Goal: Information Seeking & Learning: Learn about a topic

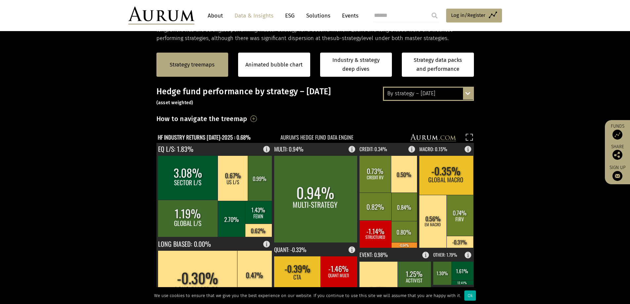
scroll to position [198, 0]
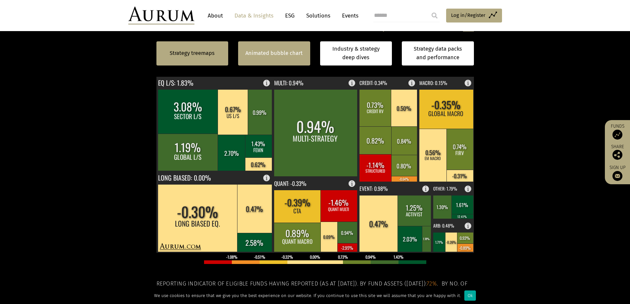
click at [270, 51] on link "Animated bubble chart" at bounding box center [273, 53] width 57 height 9
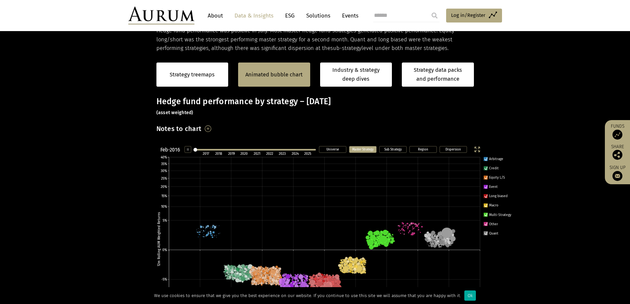
scroll to position [100, 0]
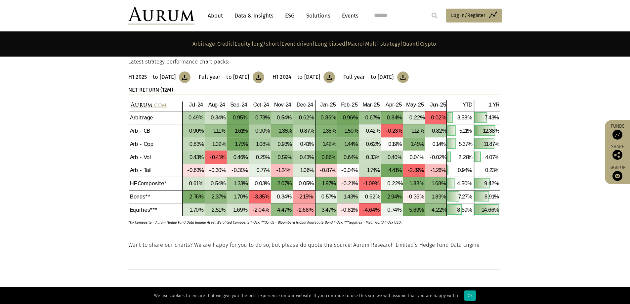
scroll to position [165, 0]
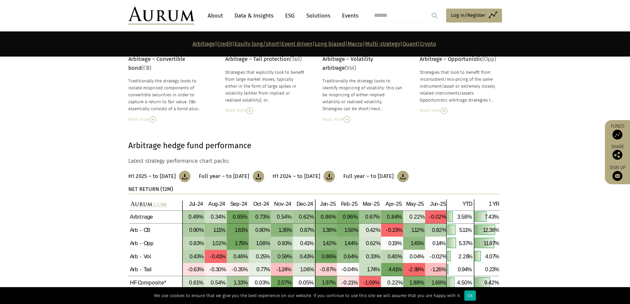
click at [320, 177] on h3 "H1 2024 – to June 2024" at bounding box center [296, 176] width 48 height 7
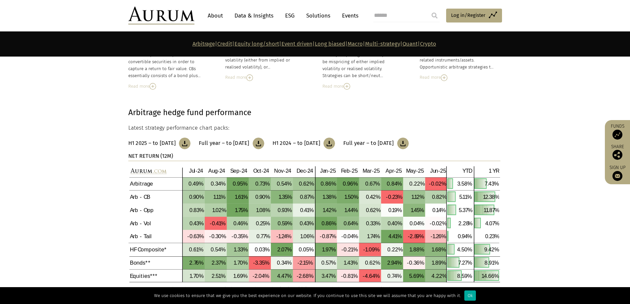
scroll to position [265, 0]
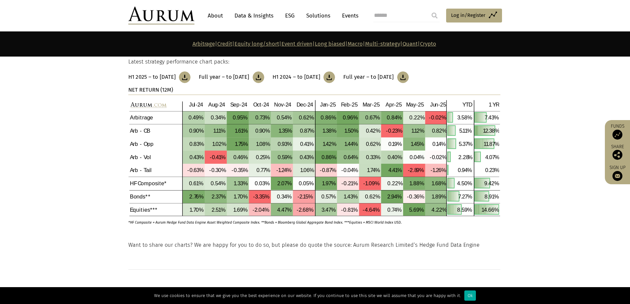
click at [408, 82] on link "Full year – to December 2023" at bounding box center [375, 77] width 65 height 12
click at [180, 19] on img at bounding box center [161, 16] width 66 height 18
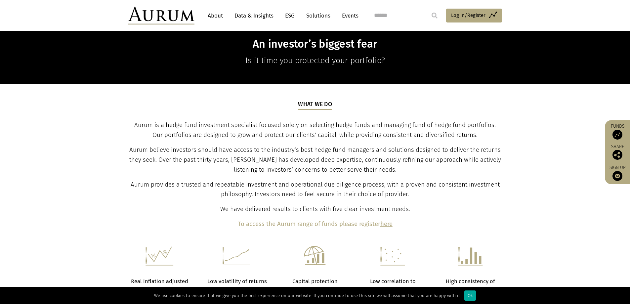
scroll to position [397, 0]
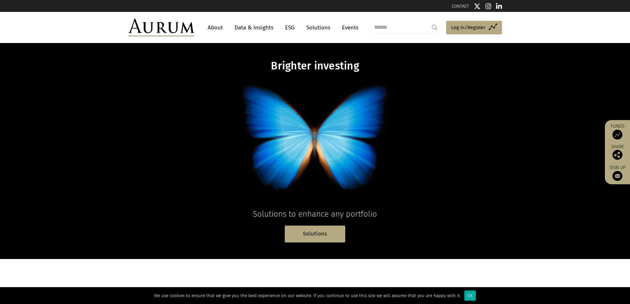
click at [216, 27] on link "About" at bounding box center [215, 27] width 22 height 12
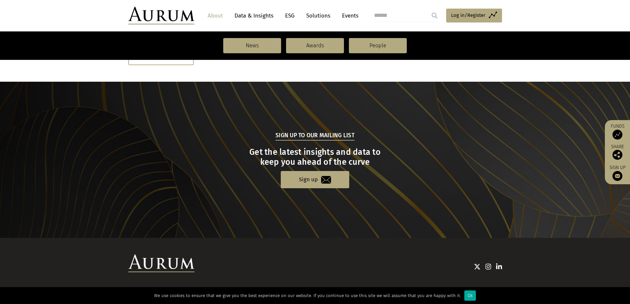
scroll to position [539, 0]
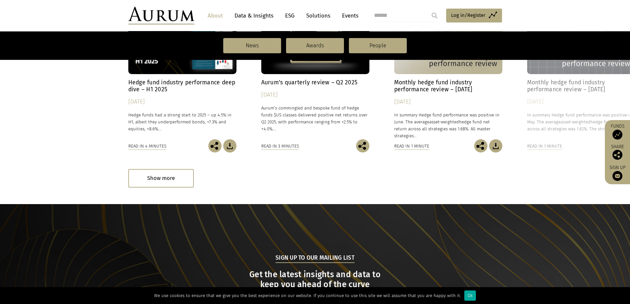
drag, startPoint x: 209, startPoint y: 205, endPoint x: 222, endPoint y: 57, distance: 148.4
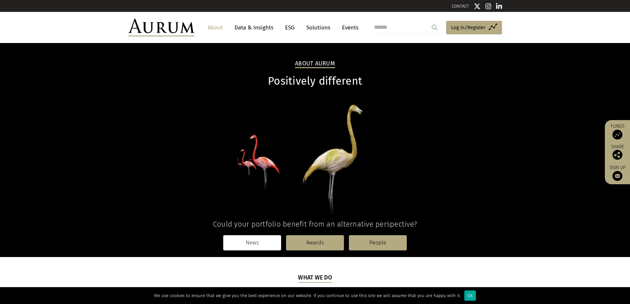
click at [250, 237] on link "News" at bounding box center [252, 242] width 58 height 15
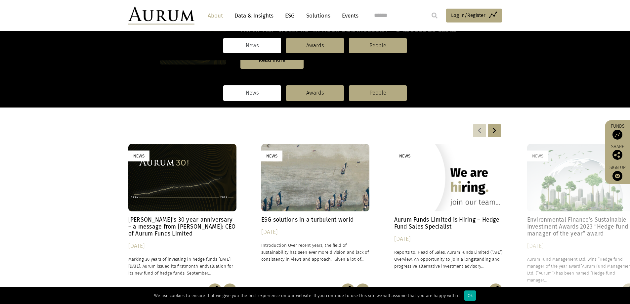
scroll to position [132, 0]
